Goal: Task Accomplishment & Management: Complete application form

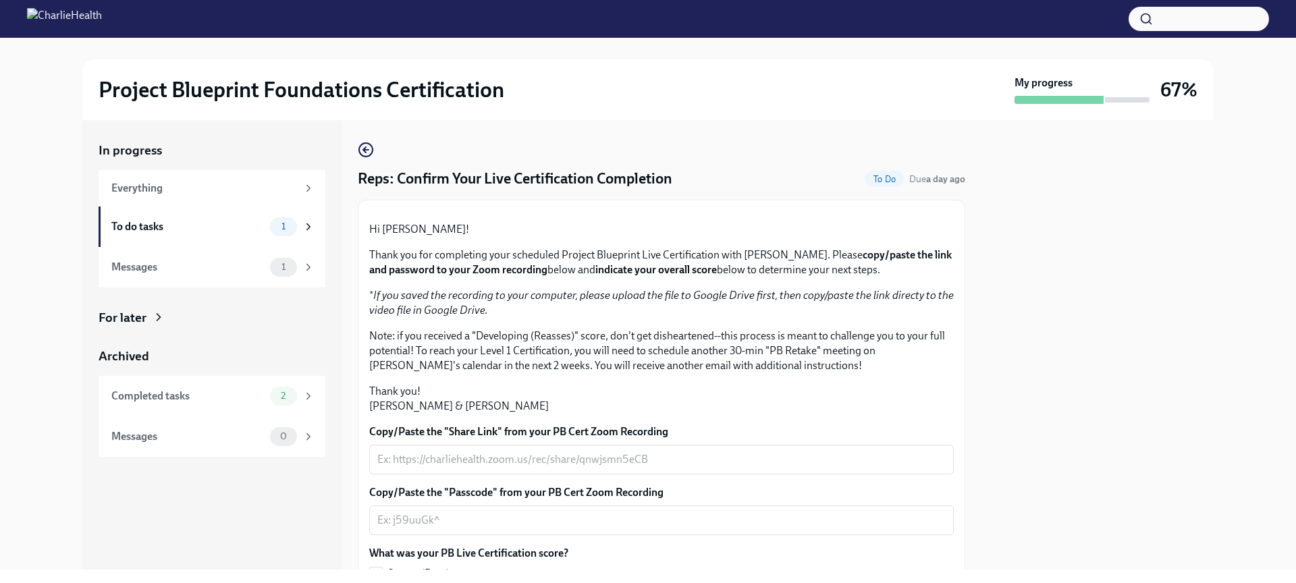
scroll to position [279, 0]
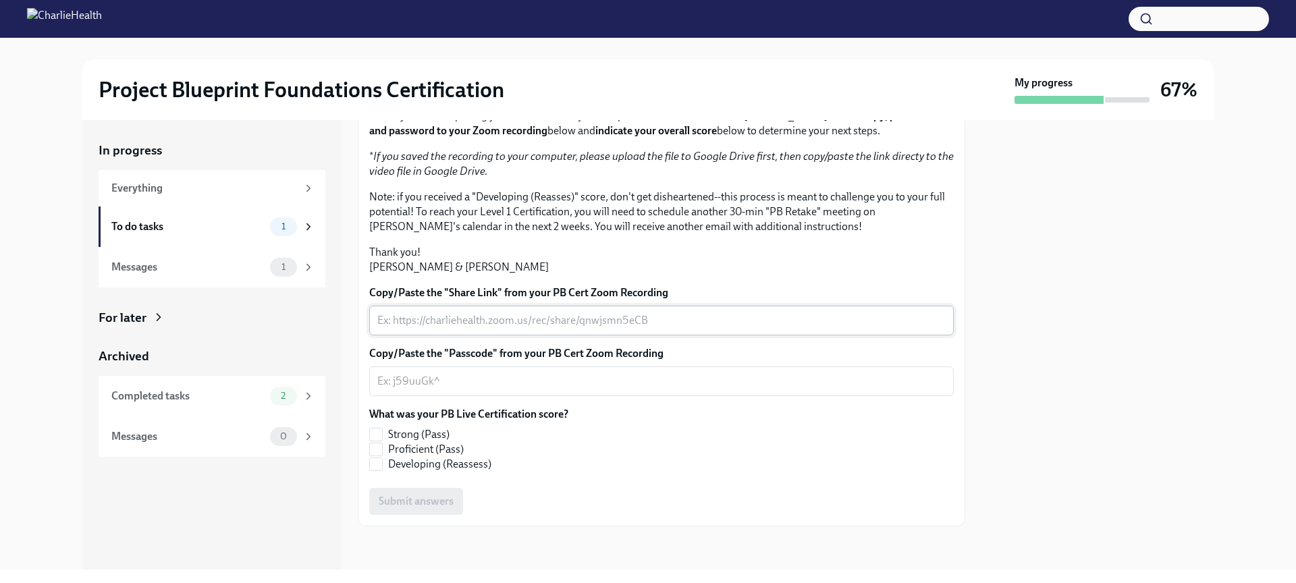
click at [439, 323] on textarea "Copy/Paste the "Share Link" from your PB Cert Zoom Recording" at bounding box center [661, 320] width 568 height 16
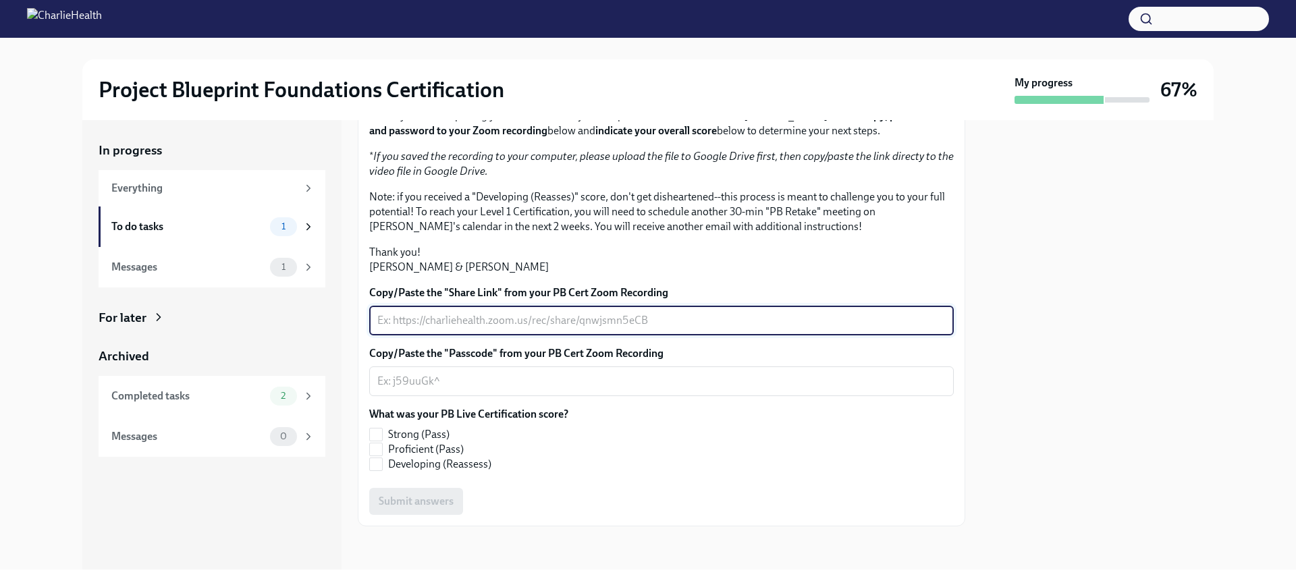
paste textarea "[URL][DOMAIN_NAME]"
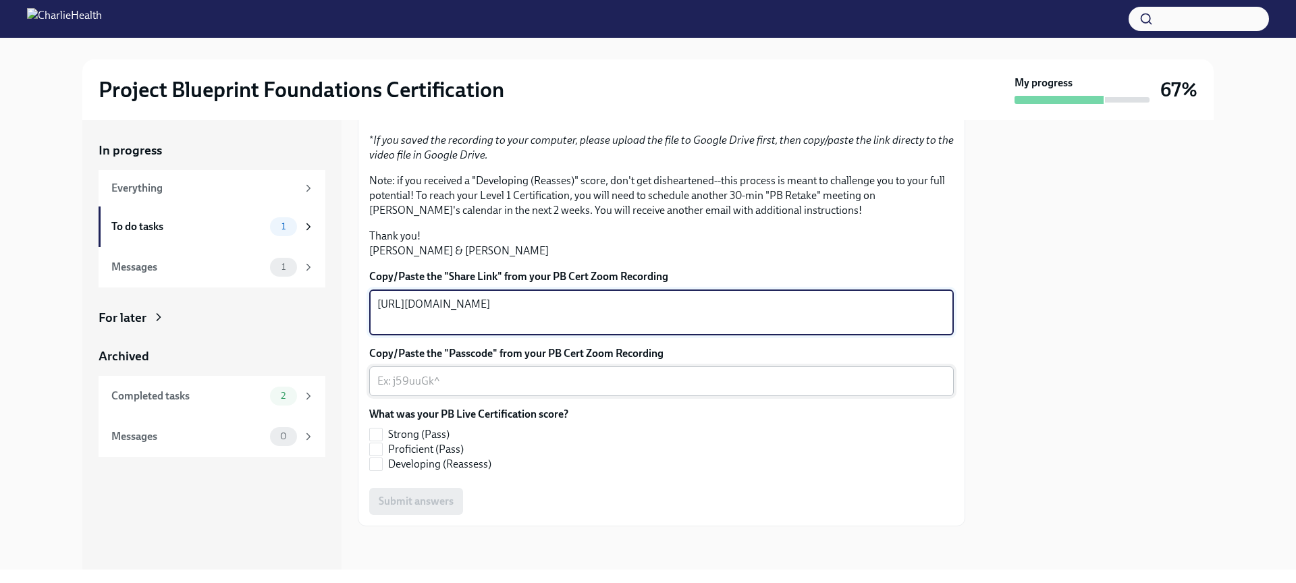
type textarea "[URL][DOMAIN_NAME]"
click at [424, 389] on textarea "Copy/Paste the "Passcode" from your PB Cert Zoom Recording" at bounding box center [661, 381] width 568 height 16
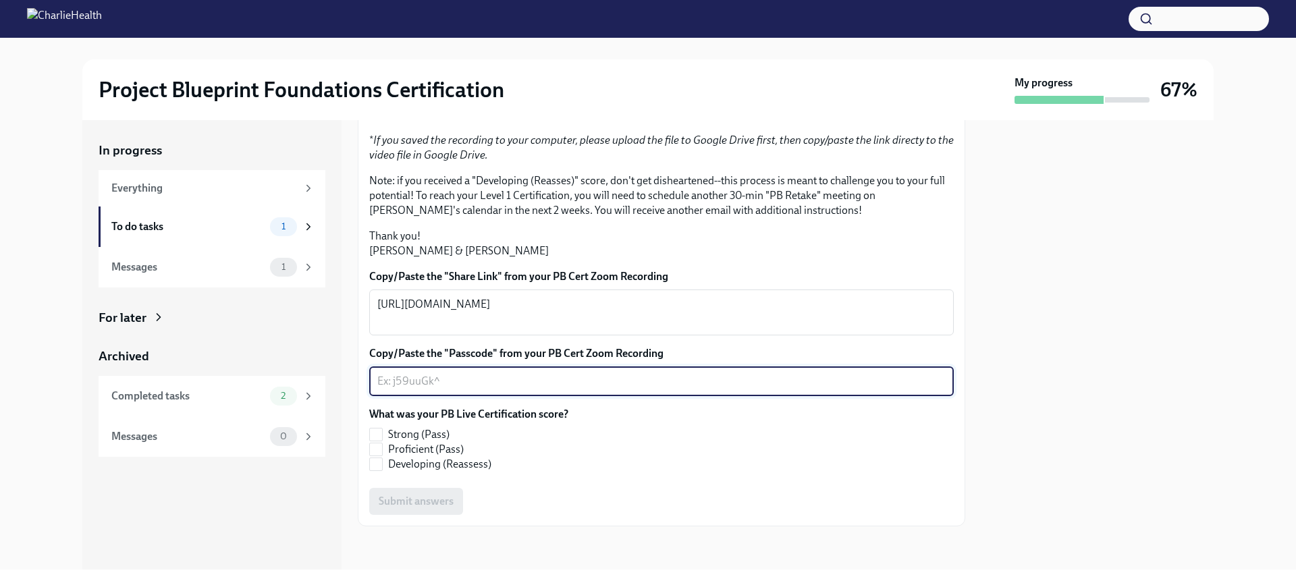
paste textarea "jiF$hY#3"
type textarea "jiF$hY#3"
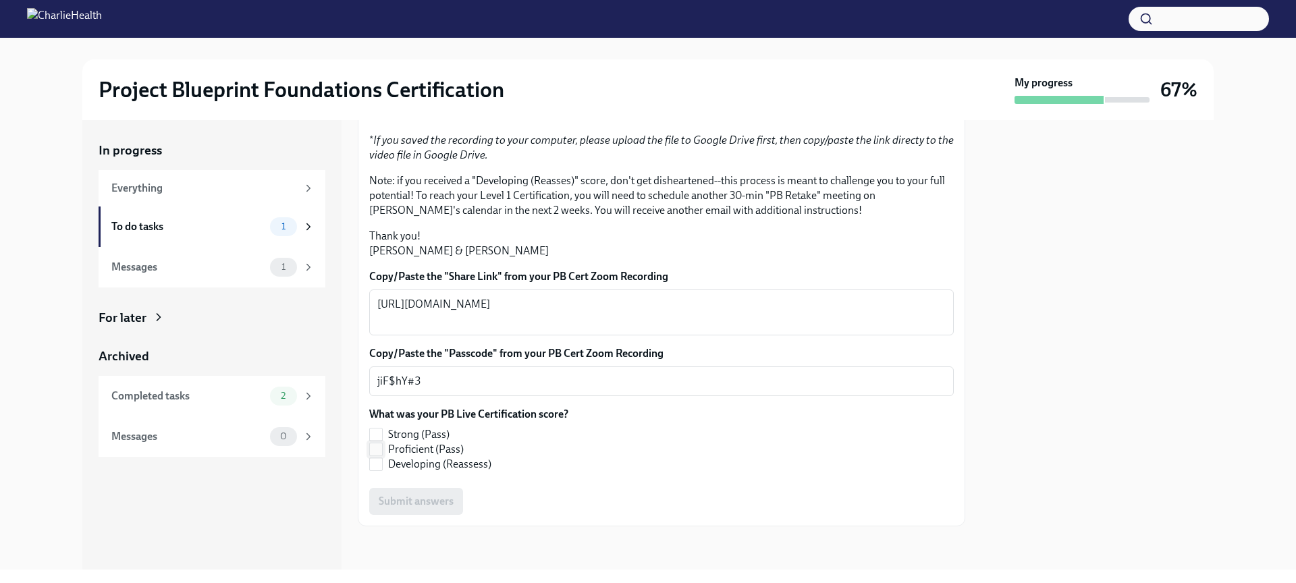
click at [374, 455] on input "Proficient (Pass)" at bounding box center [376, 449] width 12 height 12
checkbox input "true"
click at [424, 508] on span "Submit answers" at bounding box center [416, 501] width 75 height 13
